Goal: Navigation & Orientation: Find specific page/section

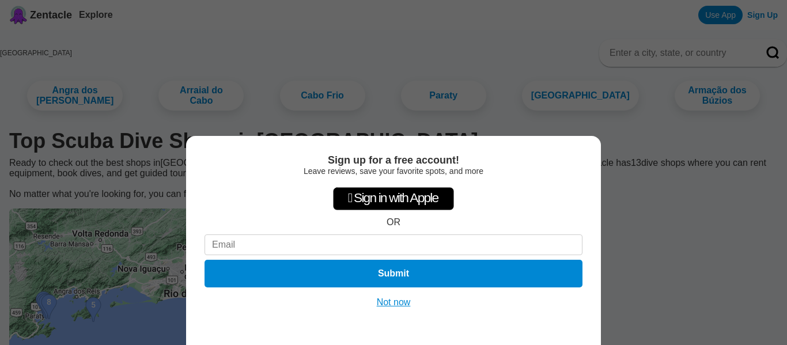
click at [392, 303] on button "Not now" at bounding box center [393, 303] width 41 height 12
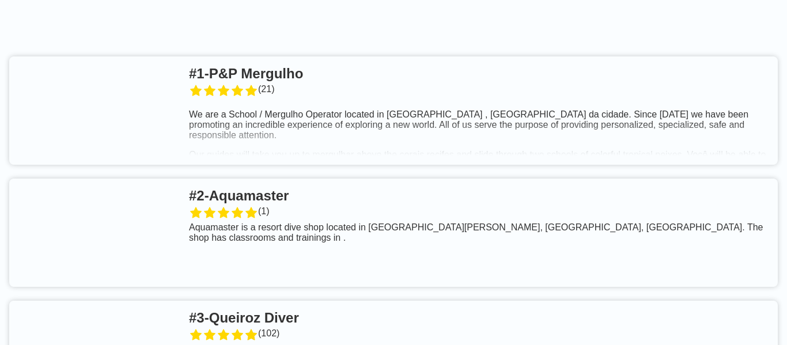
scroll to position [414, 0]
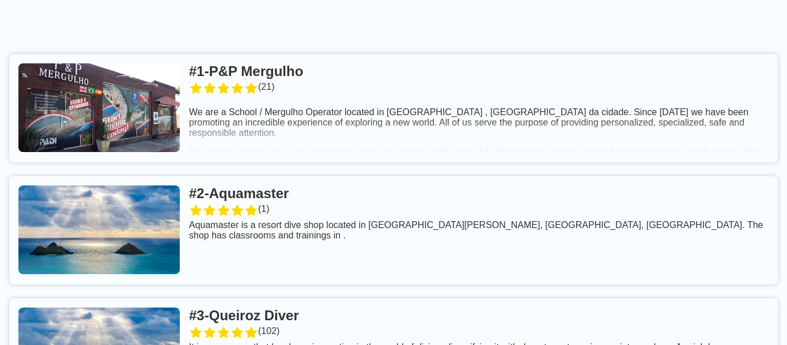
click at [262, 195] on link at bounding box center [393, 230] width 768 height 108
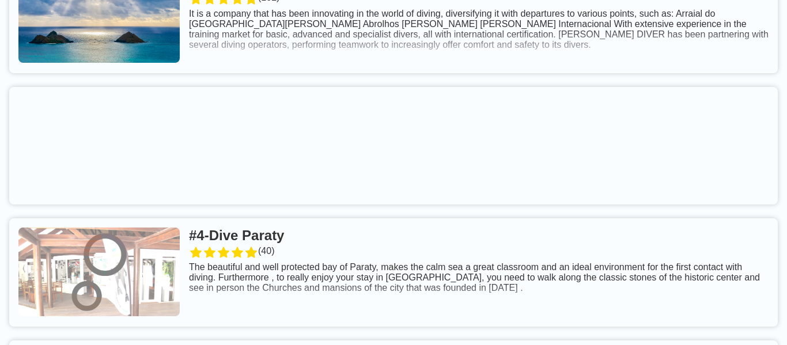
scroll to position [755, 0]
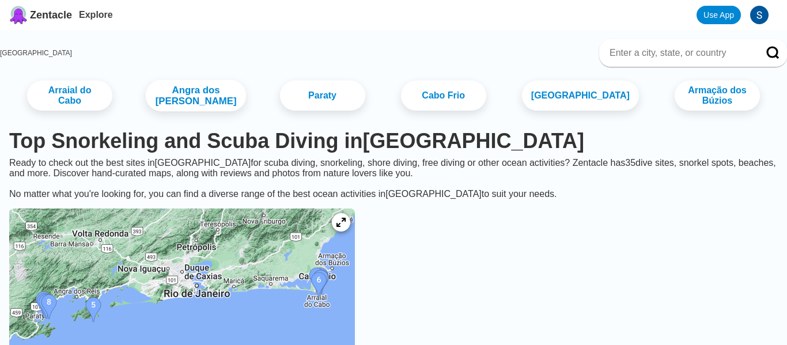
click at [211, 100] on link "Angra dos [PERSON_NAME]" at bounding box center [196, 96] width 101 height 32
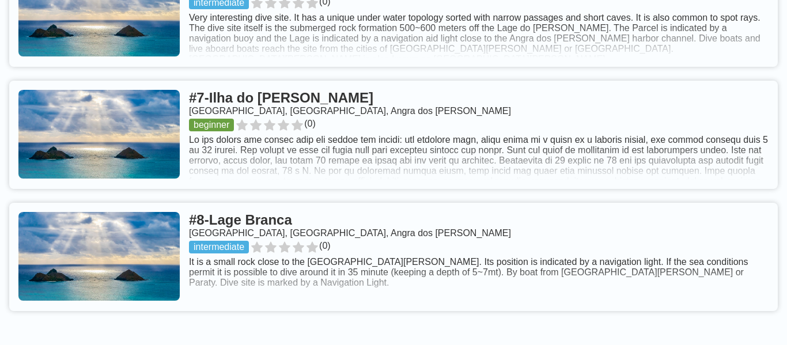
scroll to position [1279, 0]
